Goal: Transaction & Acquisition: Purchase product/service

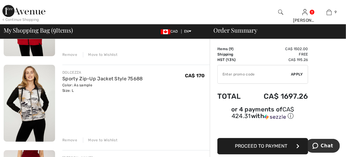
scroll to position [524, 0]
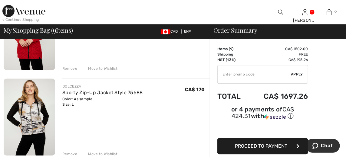
click at [70, 155] on div "Remove" at bounding box center [69, 154] width 15 height 5
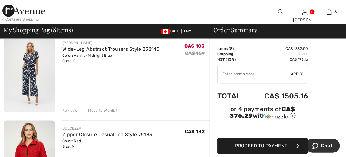
scroll to position [390, 0]
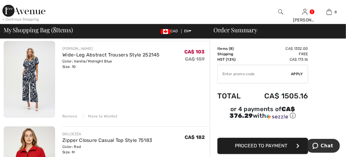
click at [31, 78] on img at bounding box center [29, 79] width 51 height 77
click at [67, 117] on div "Remove" at bounding box center [69, 116] width 15 height 5
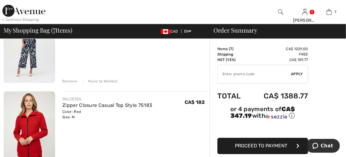
scroll to position [339, 0]
click at [70, 79] on div "Remove Move to Wishlist" at bounding box center [135, 81] width 147 height 7
click at [69, 81] on div "Remove" at bounding box center [69, 81] width 15 height 5
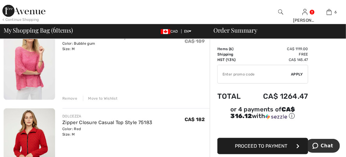
scroll to position [236, 0]
click at [66, 97] on div "Remove" at bounding box center [69, 99] width 15 height 5
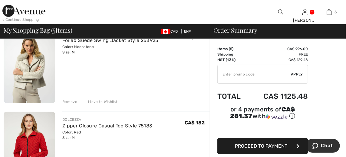
scroll to position [148, 0]
click at [70, 103] on div "Remove" at bounding box center [69, 102] width 15 height 5
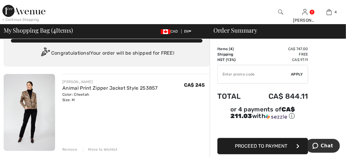
scroll to position [17, 0]
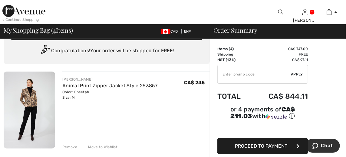
click at [68, 147] on div "Remove" at bounding box center [69, 147] width 15 height 5
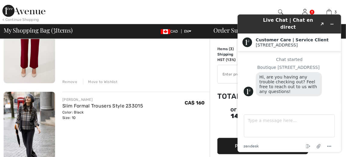
scroll to position [171, 0]
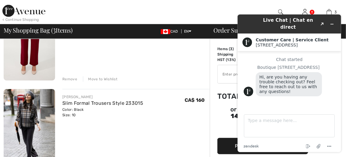
click at [70, 81] on div "Remove" at bounding box center [69, 79] width 15 height 5
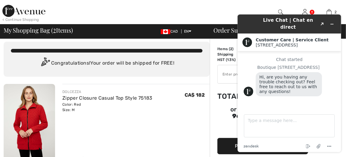
scroll to position [0, 0]
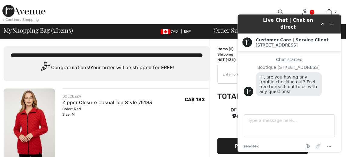
click at [207, 49] on div "You are only CA$ 0.00 away from FREE SHIPPING! Continue Shopping > Congratulati…" at bounding box center [107, 63] width 206 height 35
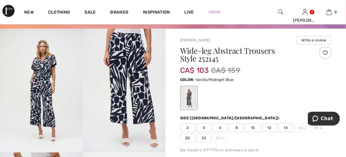
scroll to position [39, 0]
click at [257, 125] on span "10" at bounding box center [253, 128] width 15 height 9
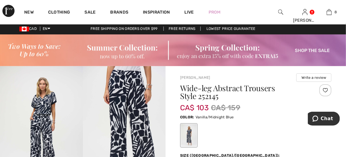
scroll to position [0, 0]
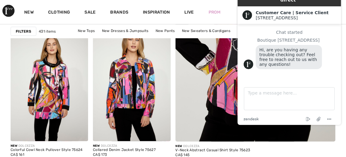
scroll to position [283, 0]
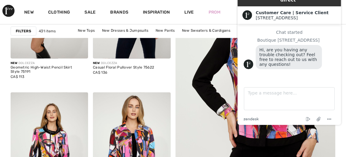
click at [204, 145] on img at bounding box center [256, 86] width 192 height 288
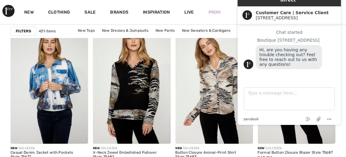
scroll to position [761, 0]
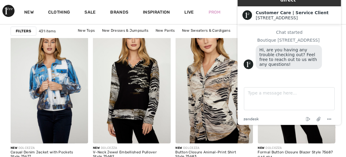
click at [199, 115] on img at bounding box center [215, 86] width 78 height 116
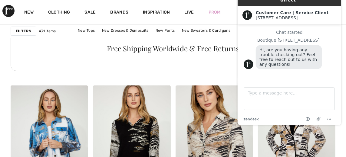
scroll to position [701, 0]
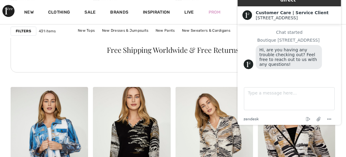
click at [292, 143] on img at bounding box center [297, 145] width 78 height 116
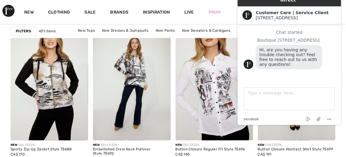
scroll to position [911, 0]
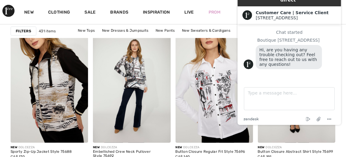
click at [47, 120] on img at bounding box center [50, 85] width 78 height 116
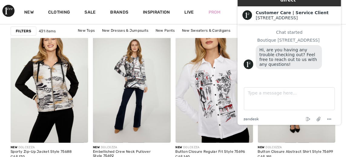
scroll to position [940, 0]
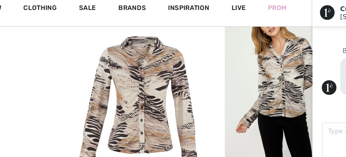
scroll to position [297, 0]
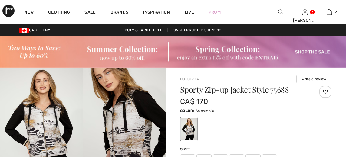
scroll to position [130, 0]
